Goal: Task Accomplishment & Management: Manage account settings

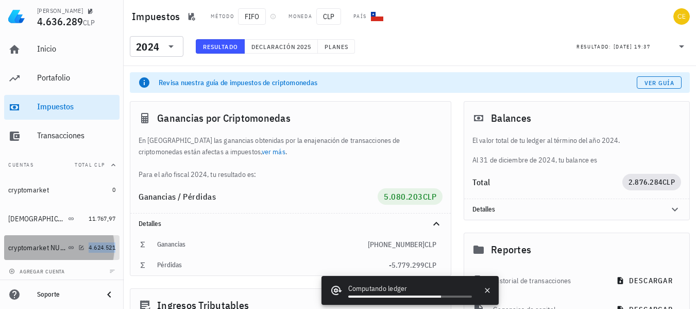
click at [98, 249] on span "4.624.521" at bounding box center [102, 247] width 27 height 8
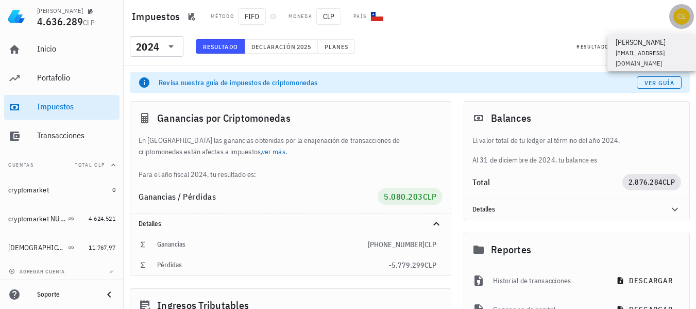
click at [678, 18] on div "avatar" at bounding box center [681, 16] width 16 height 16
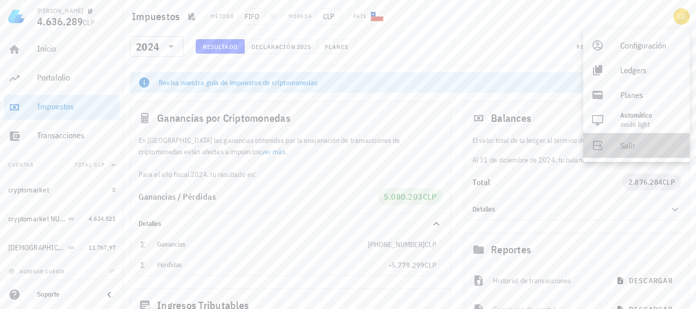
click at [626, 149] on div "Salir" at bounding box center [650, 145] width 61 height 21
